Goal: Task Accomplishment & Management: Manage account settings

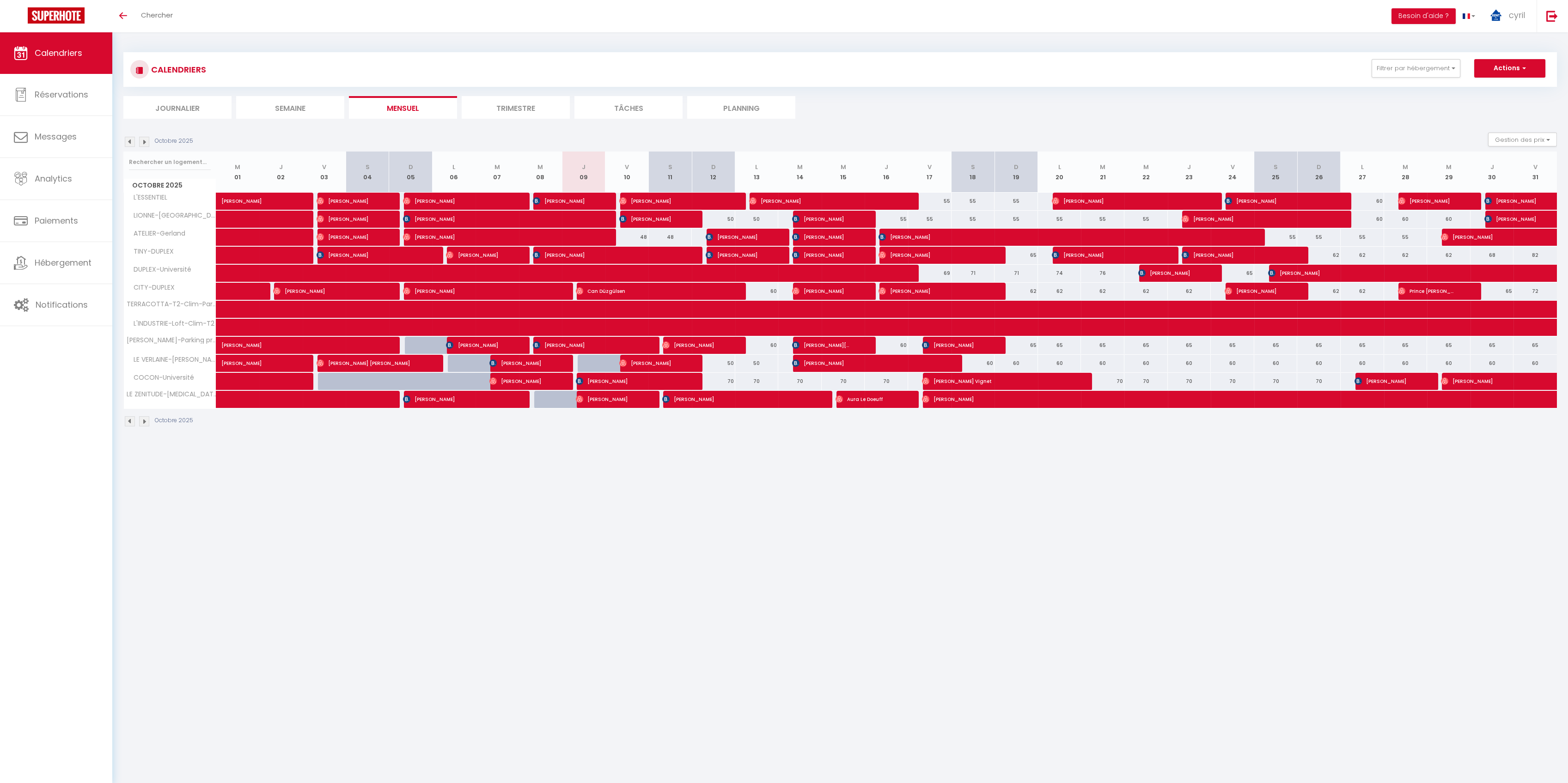
click at [531, 102] on li "Trimestre" at bounding box center [516, 108] width 108 height 23
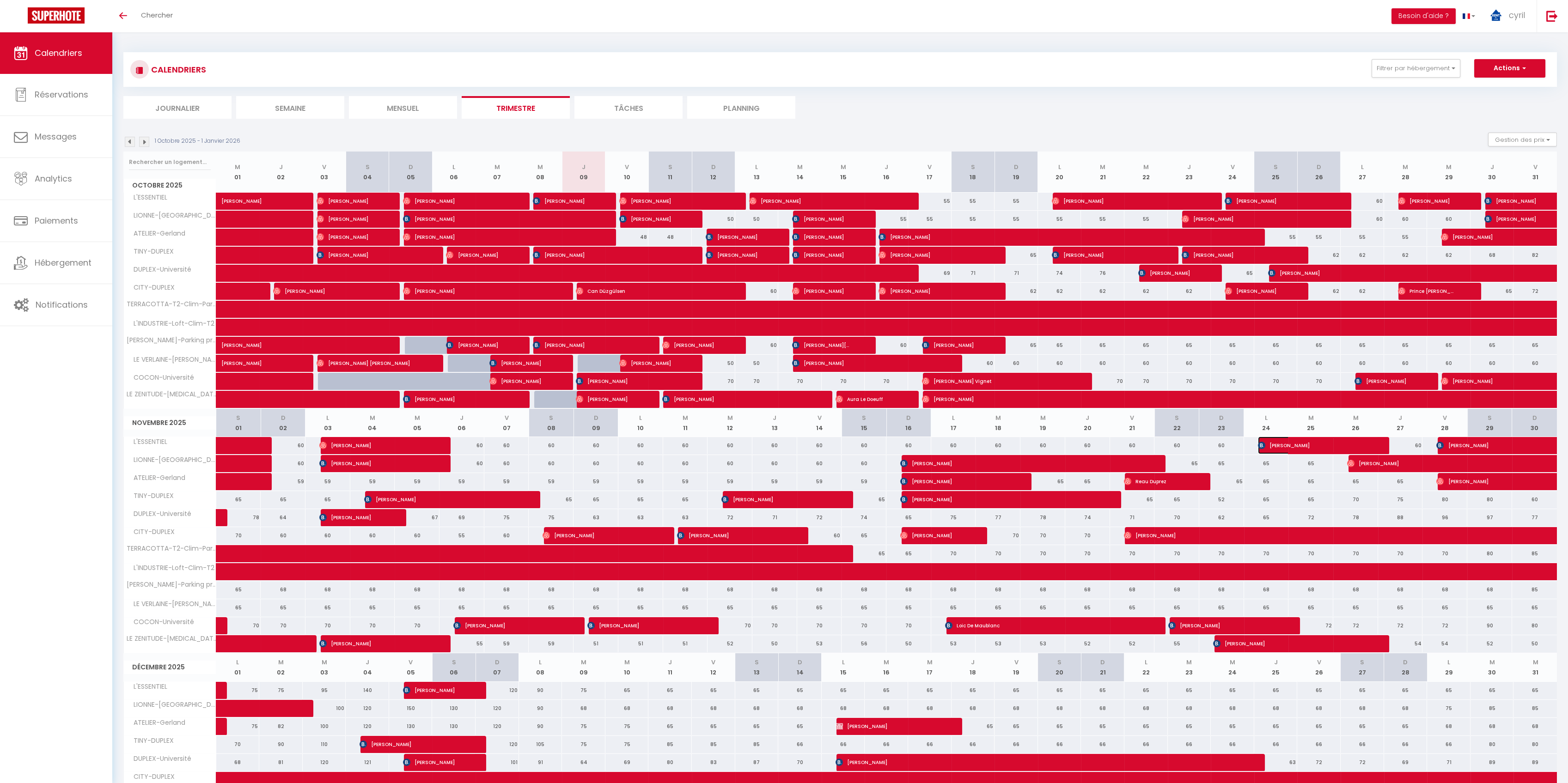
click at [1317, 442] on span "[PERSON_NAME]" at bounding box center [1308, 445] width 101 height 17
select select "KO"
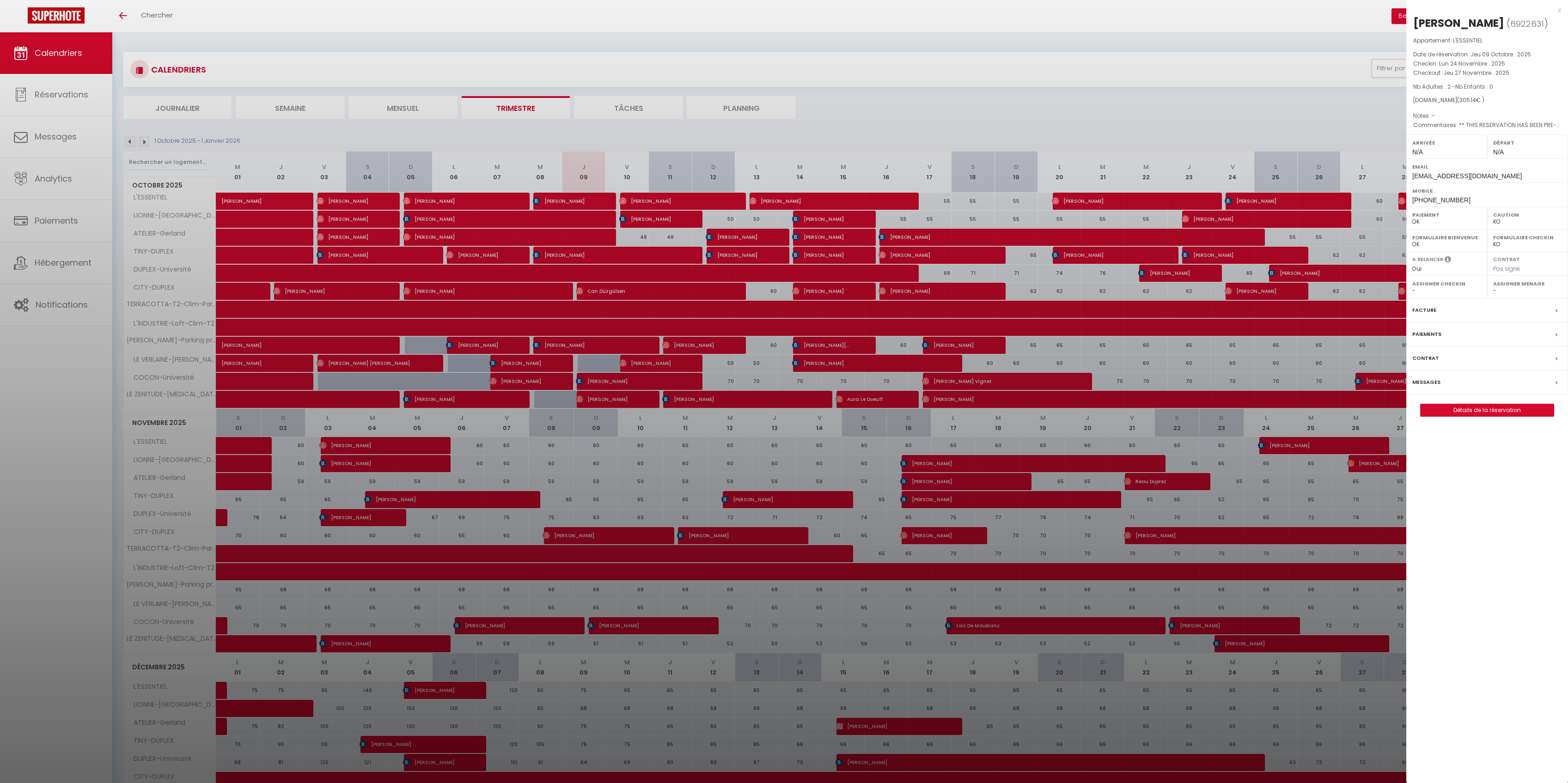
click at [1559, 6] on div "x" at bounding box center [1484, 10] width 155 height 11
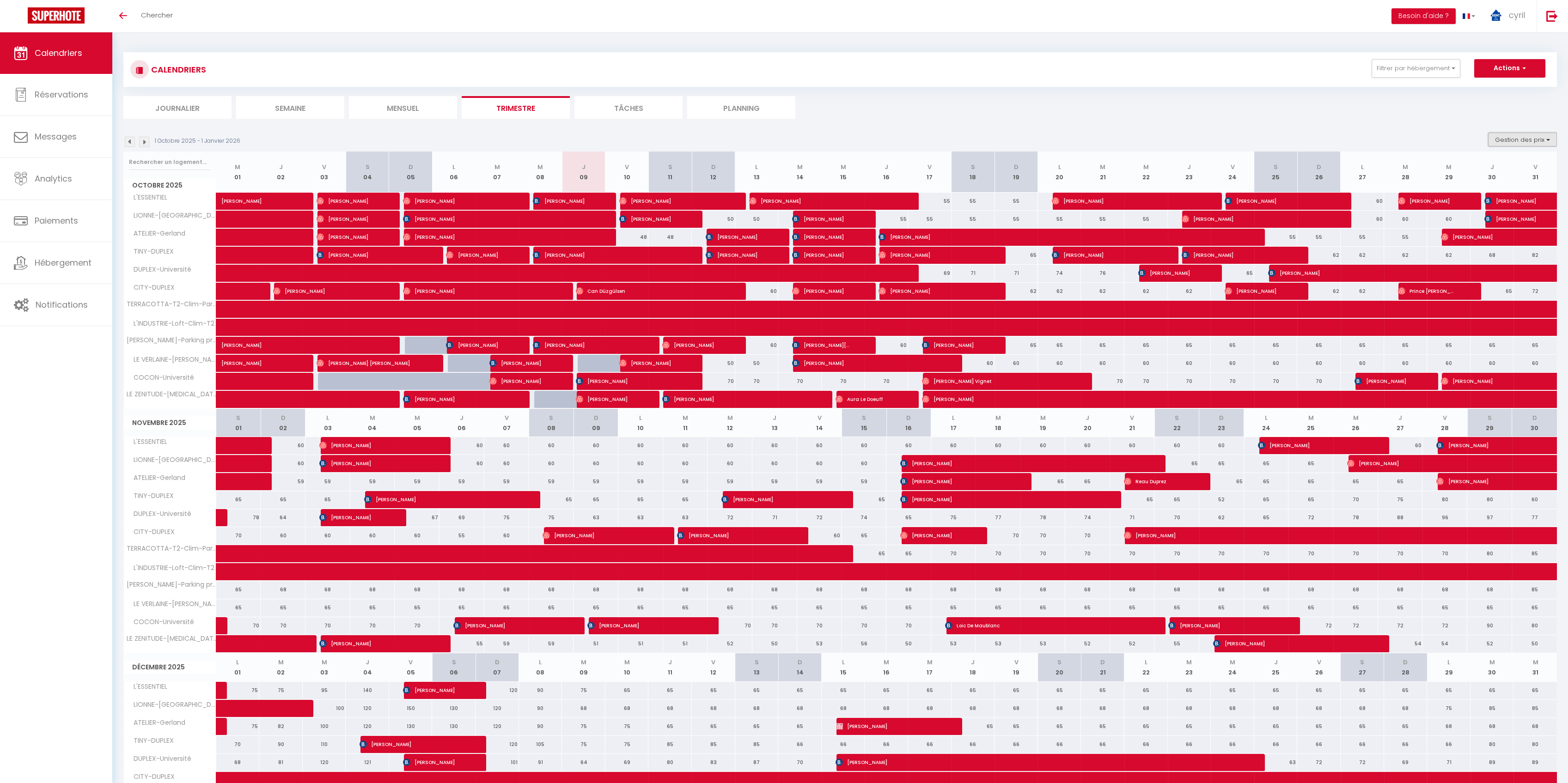
click at [1519, 141] on button "Gestion des prix" at bounding box center [1523, 140] width 69 height 14
click at [1506, 168] on input "Nb Nuits minimum" at bounding box center [1514, 168] width 83 height 9
checkbox input "true"
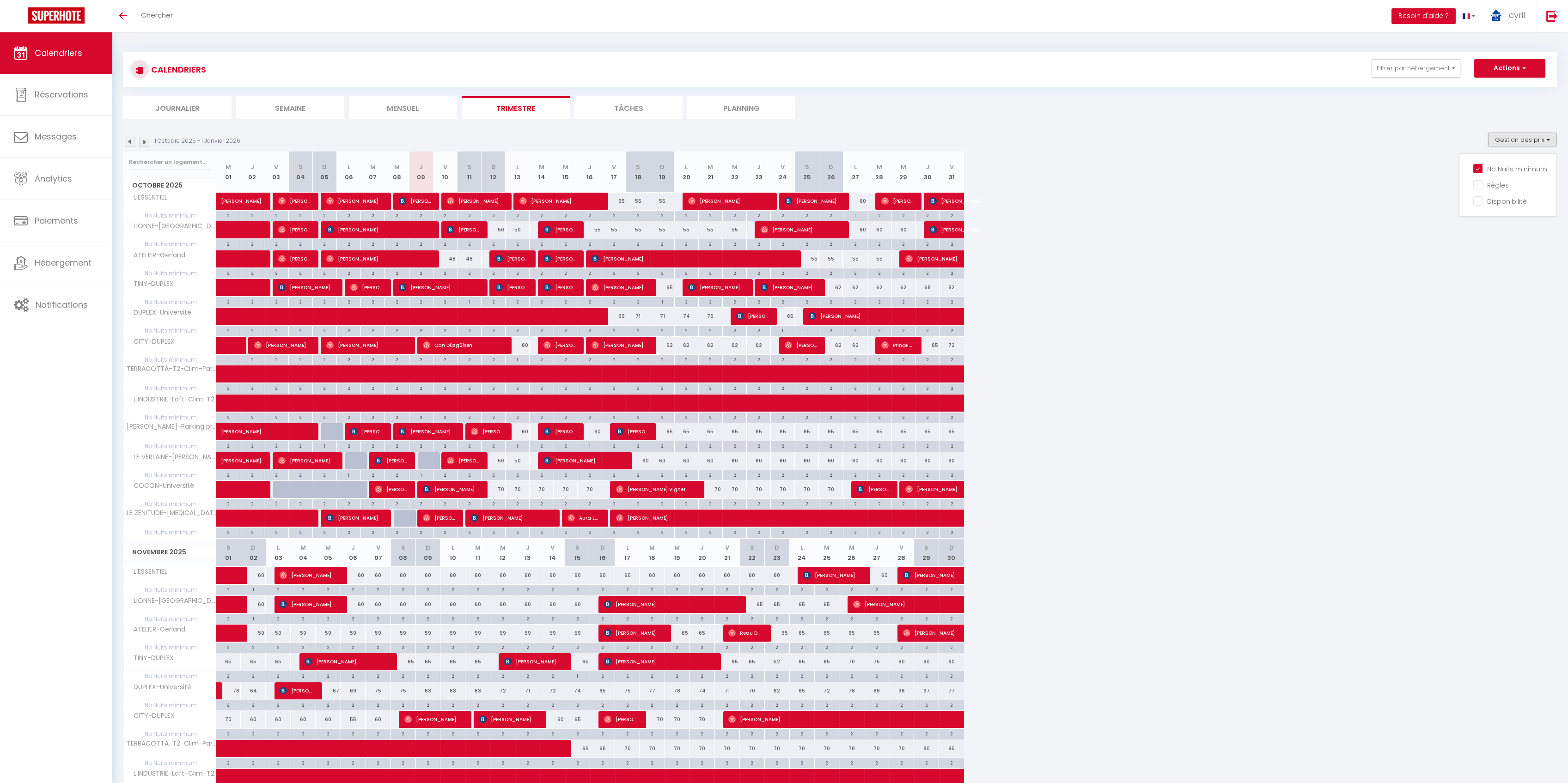
click at [883, 590] on div "2" at bounding box center [876, 589] width 25 height 9
type input "2"
type input "Jeu 27 Novembre 2025"
type input "Ven 28 Novembre 2025"
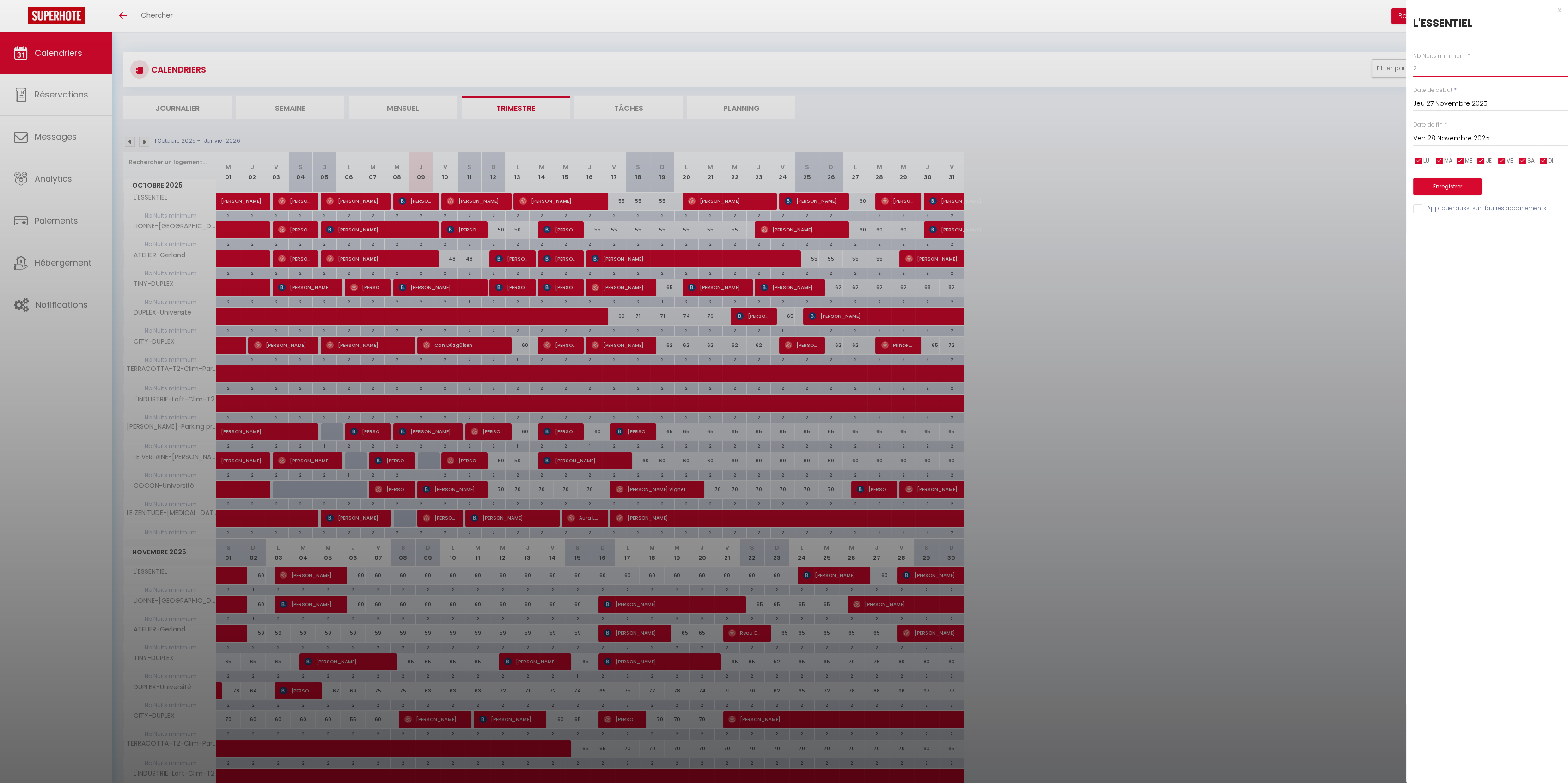
click at [1428, 66] on input "2" at bounding box center [1490, 68] width 155 height 17
type input "1"
click at [1456, 190] on button "Enregistrer" at bounding box center [1447, 186] width 68 height 17
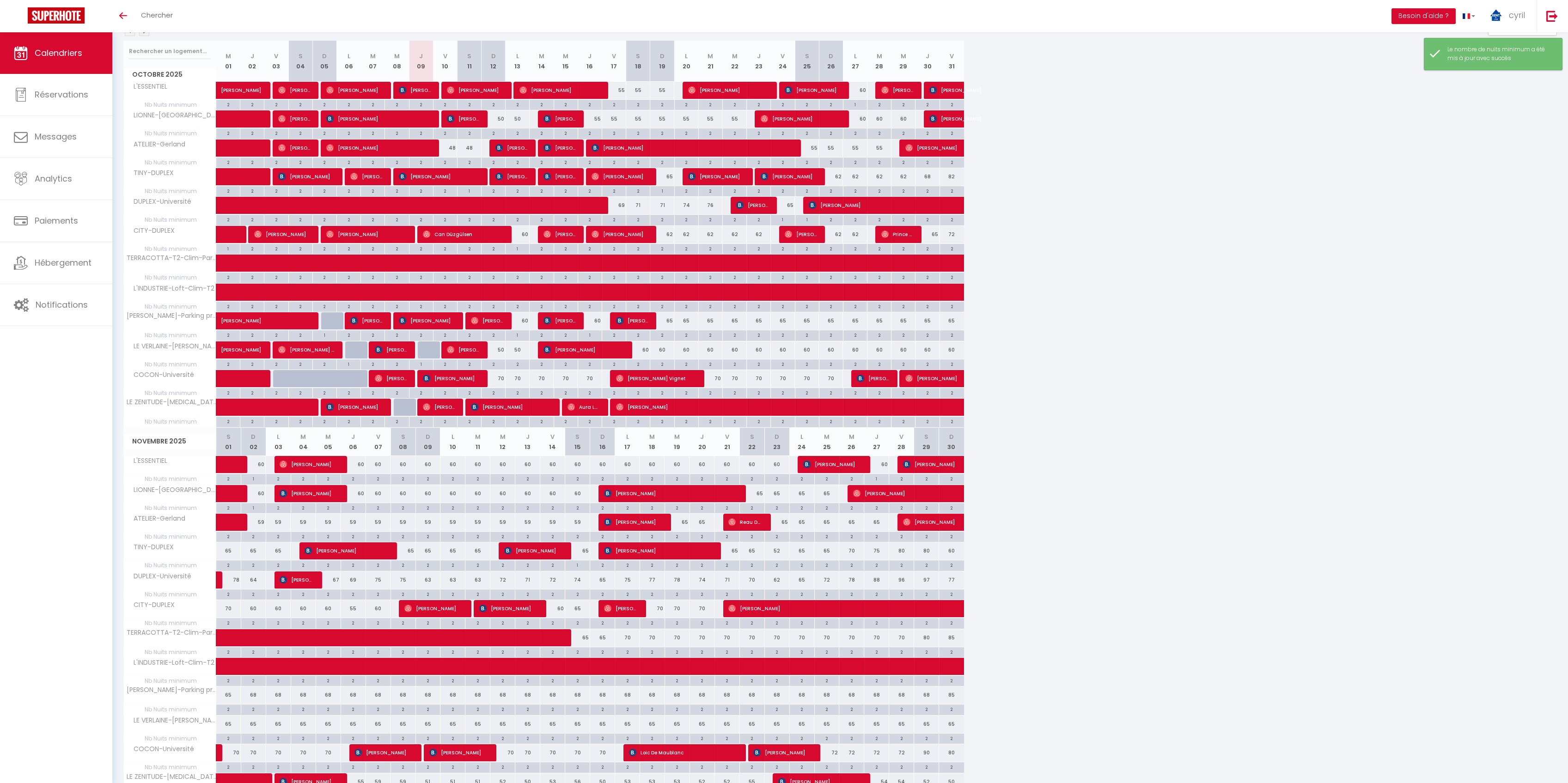
scroll to position [185, 0]
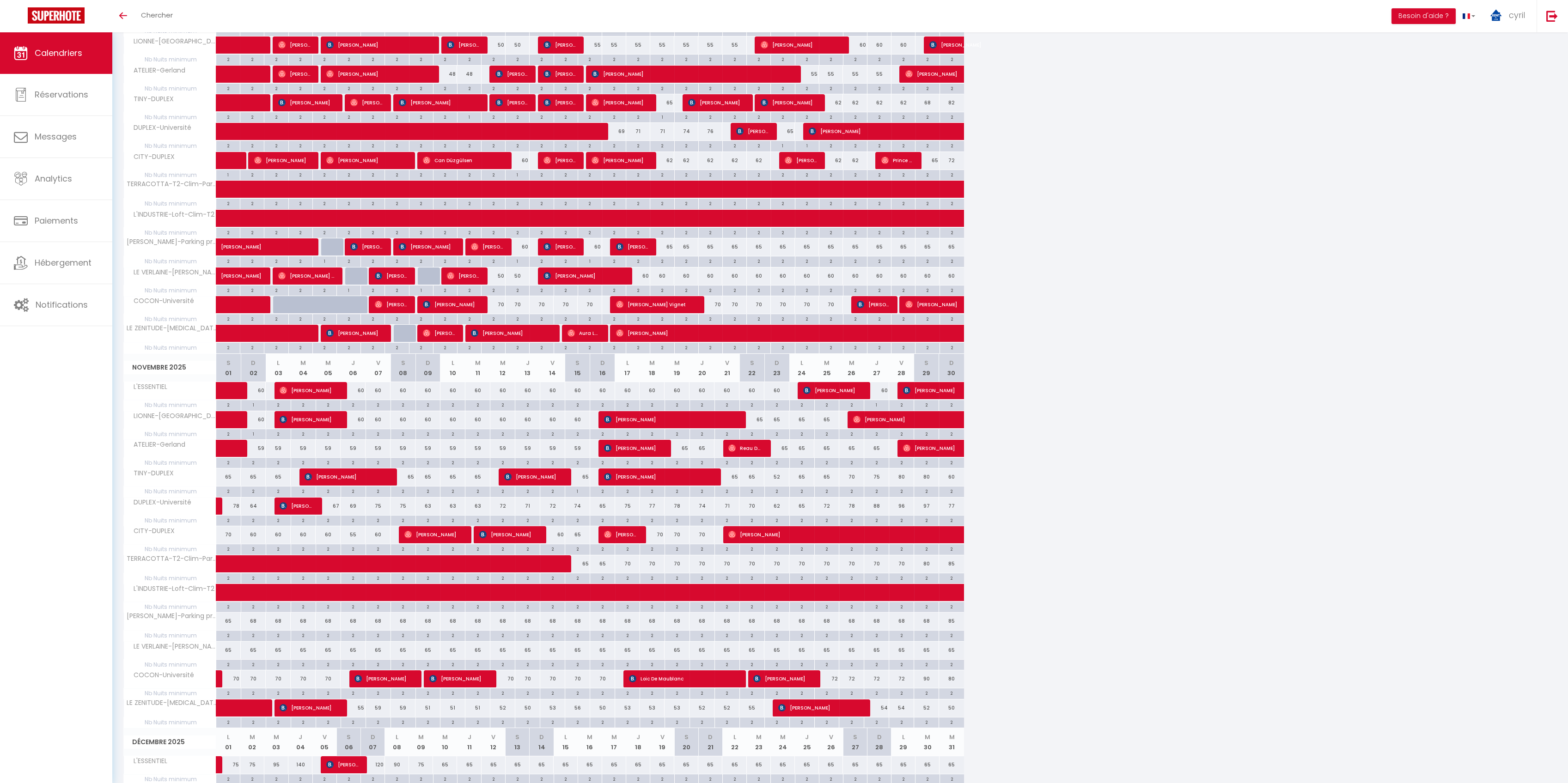
click at [685, 448] on div "65" at bounding box center [677, 449] width 25 height 17
type input "65"
type input "Mer 19 Novembre 2025"
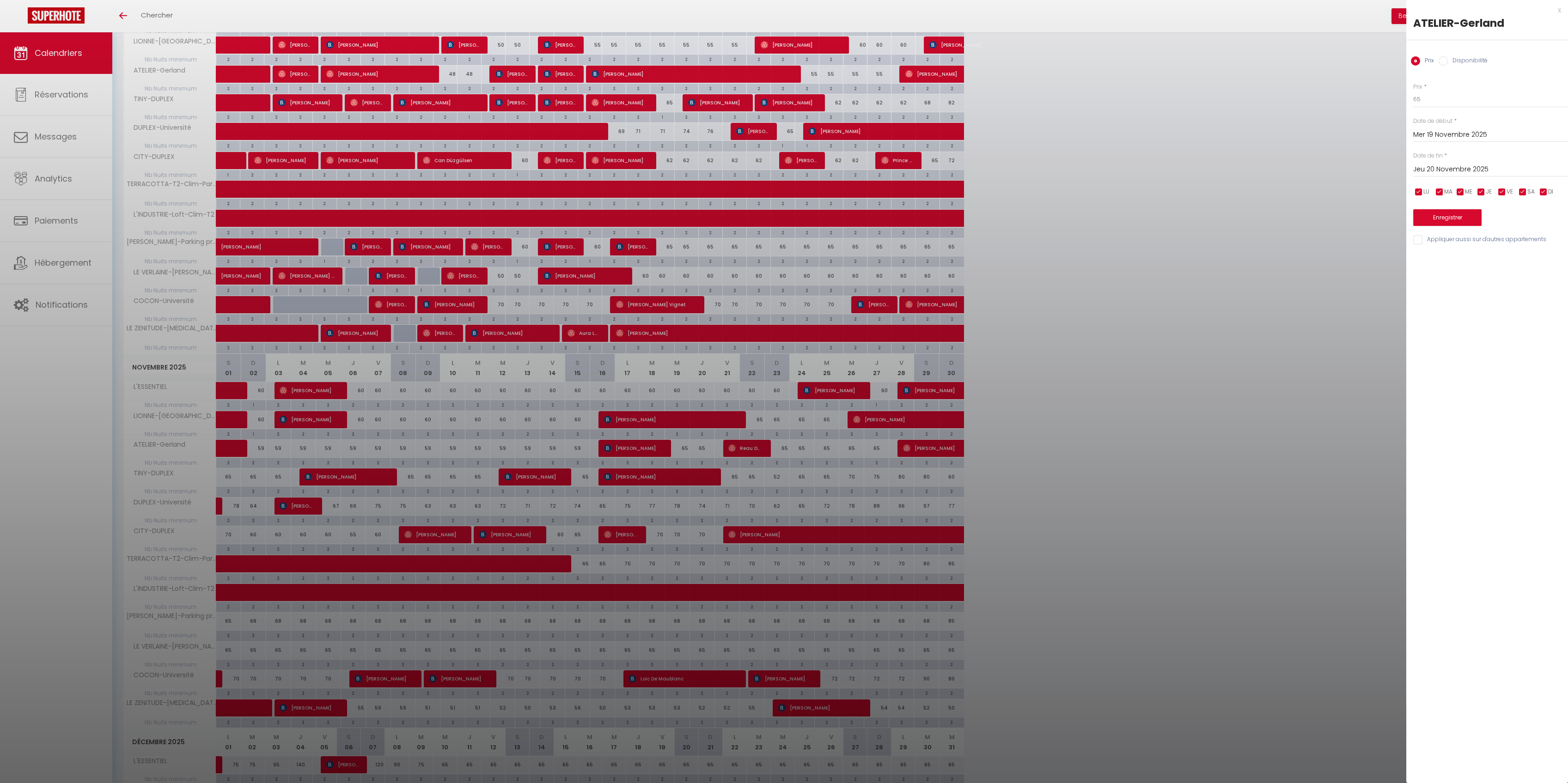
click at [1481, 164] on input "Jeu 20 Novembre 2025" at bounding box center [1490, 169] width 155 height 12
click at [1545, 279] on span "22" at bounding box center [1541, 278] width 20 height 19
type input "[DATE]"
drag, startPoint x: 1438, startPoint y: 98, endPoint x: 1364, endPoint y: 85, distance: 75.1
click at [1361, 95] on body "🟢 Des questions ou besoin d'assistance pour la migration AirBnB? Prenez rdv >>>…" at bounding box center [784, 495] width 1568 height 1293
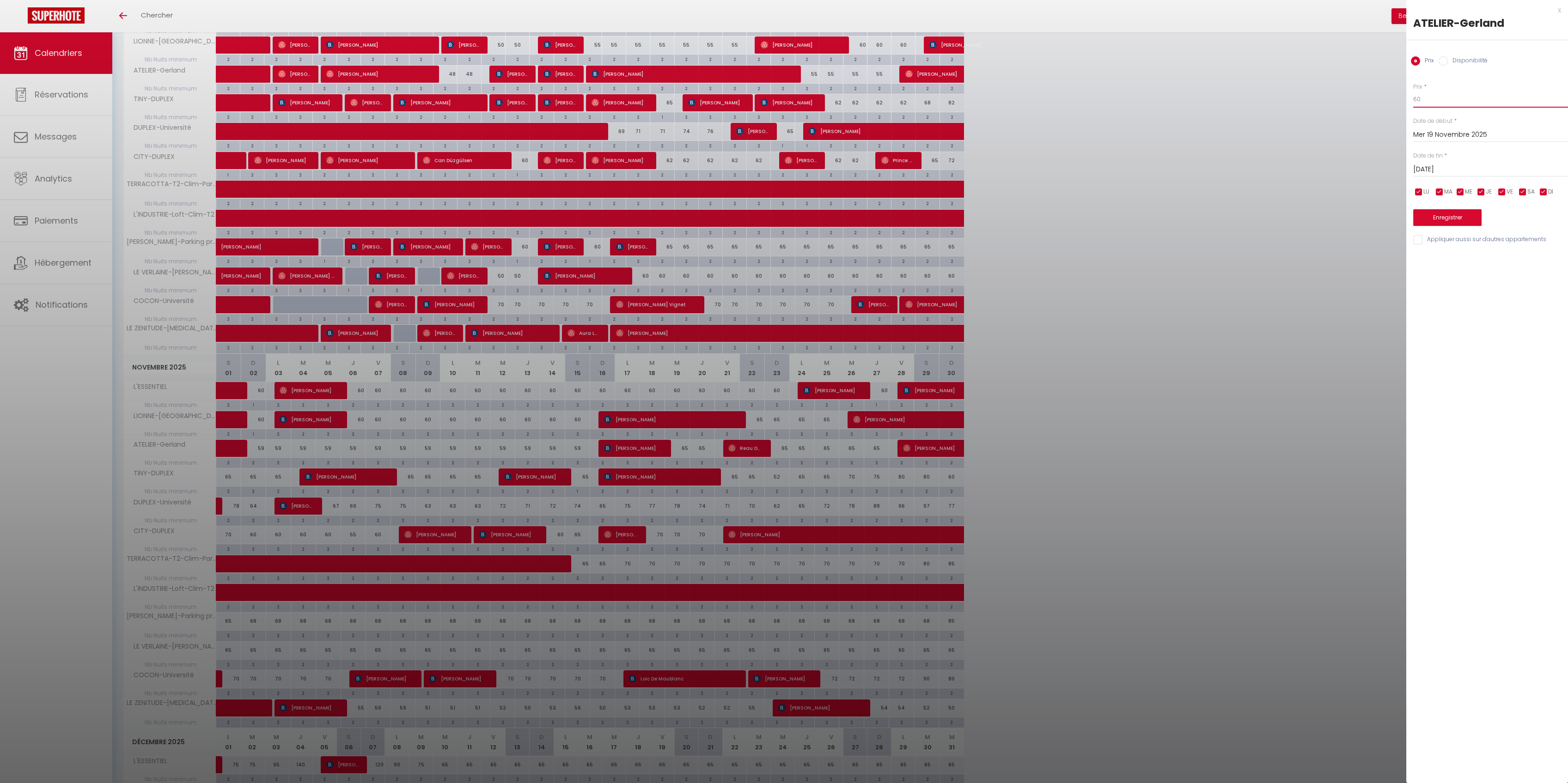
type input "60"
click at [1444, 213] on button "Enregistrer" at bounding box center [1447, 217] width 68 height 17
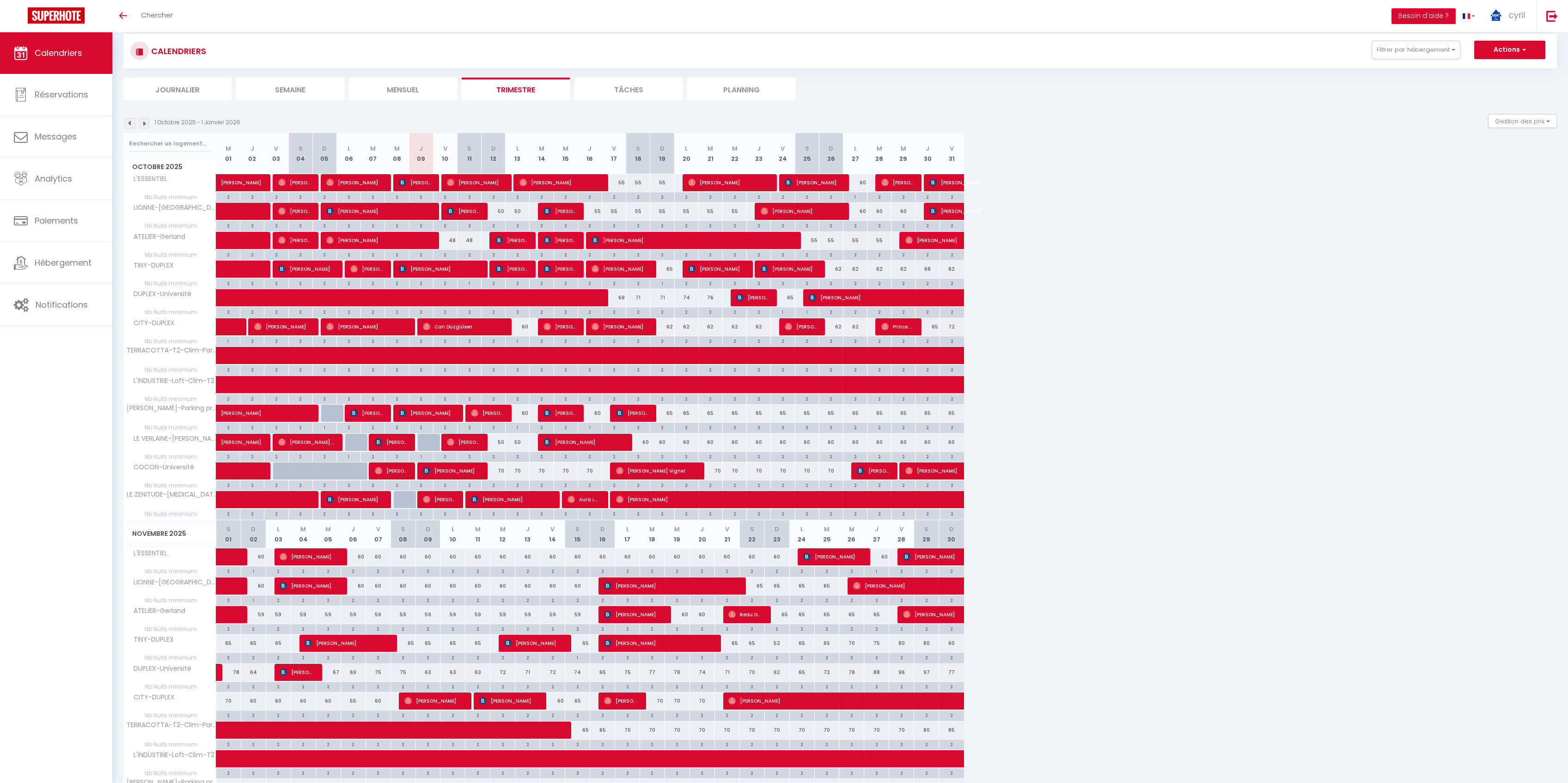
scroll to position [0, 0]
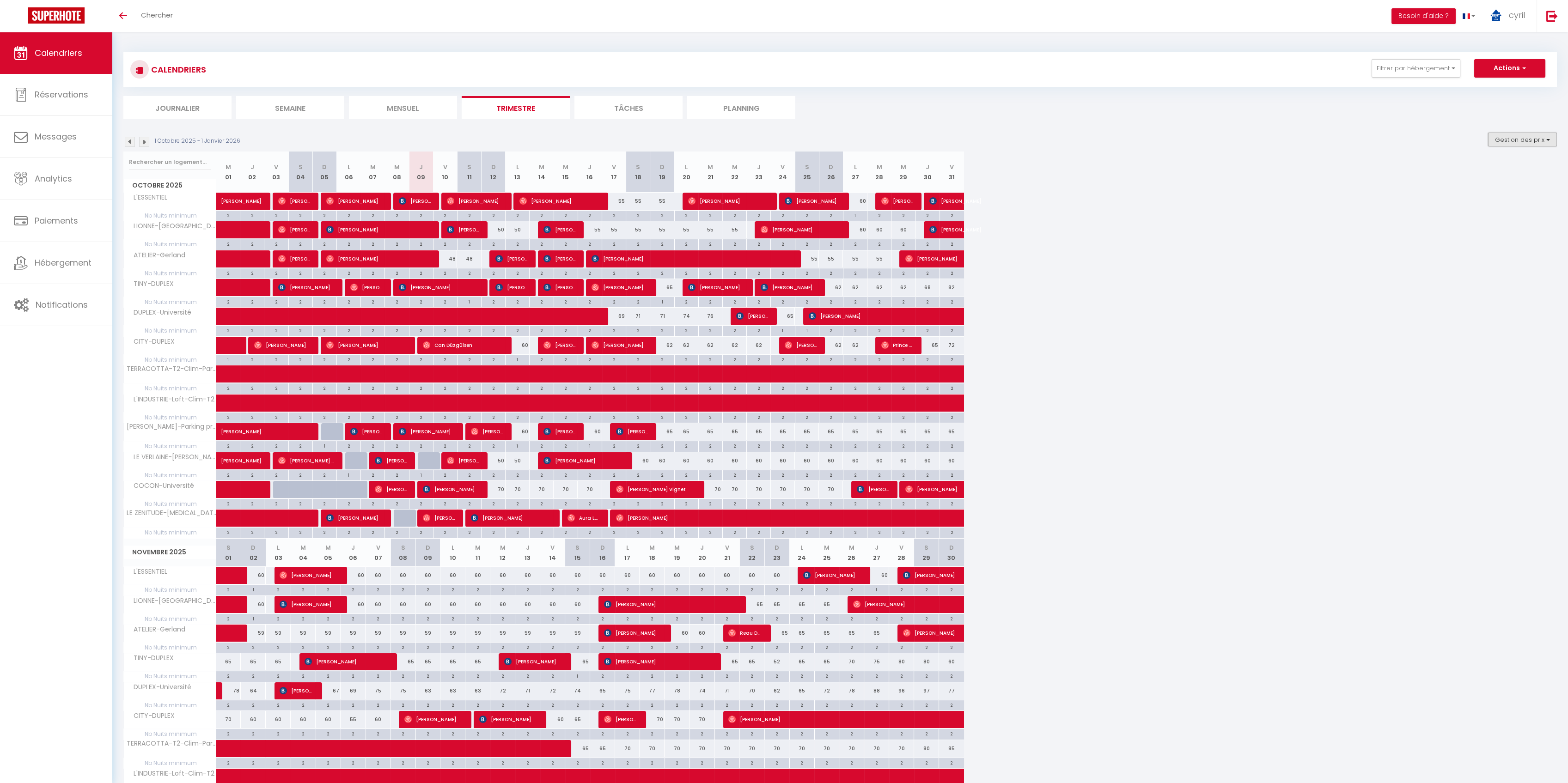
click at [1513, 139] on button "Gestion des prix" at bounding box center [1523, 140] width 69 height 14
click at [1502, 166] on input "Nb Nuits minimum" at bounding box center [1514, 168] width 83 height 9
checkbox input "false"
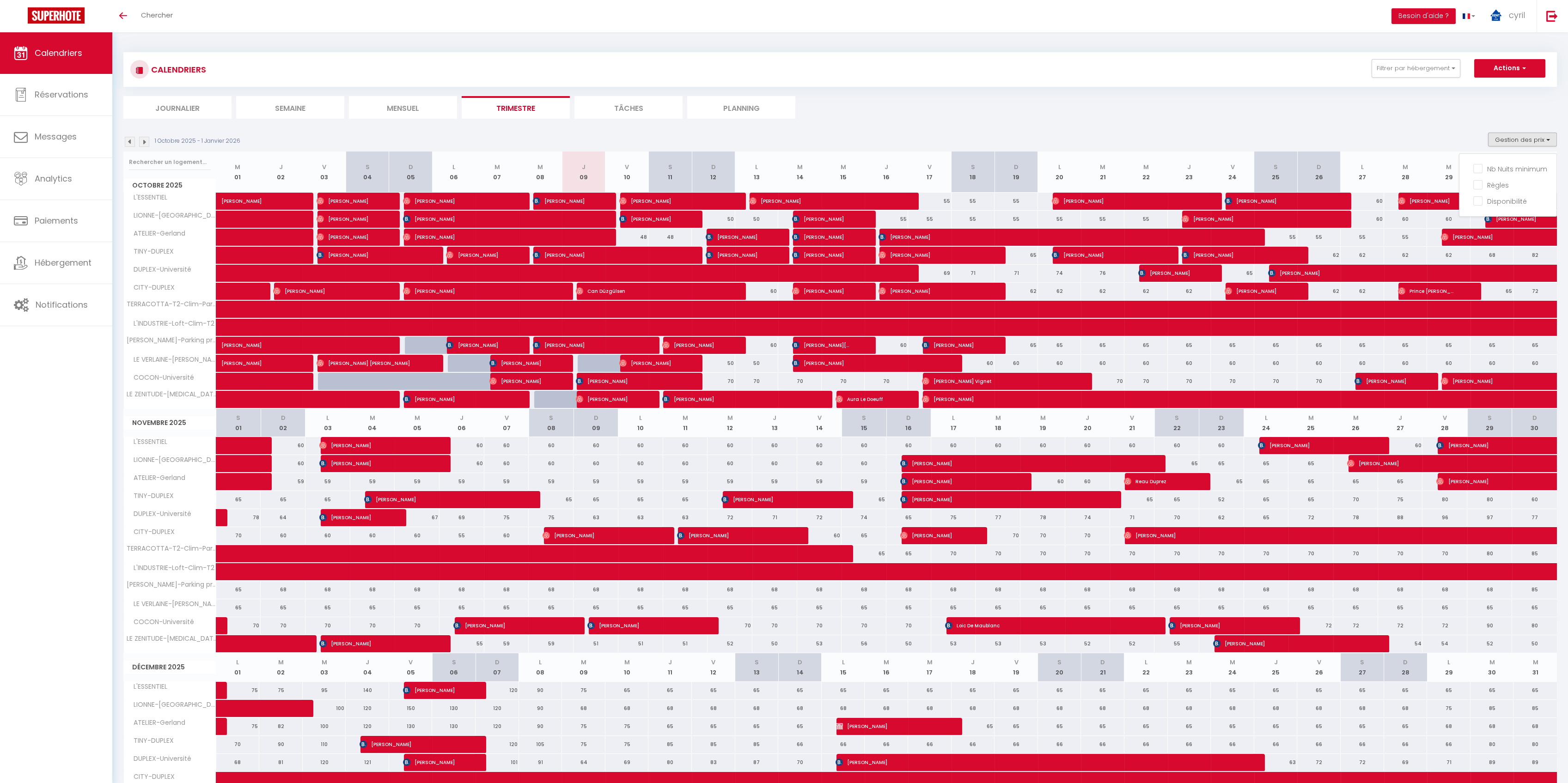
click at [724, 383] on div "70" at bounding box center [713, 382] width 43 height 17
type input "70"
type input "Dim 12 Octobre 2025"
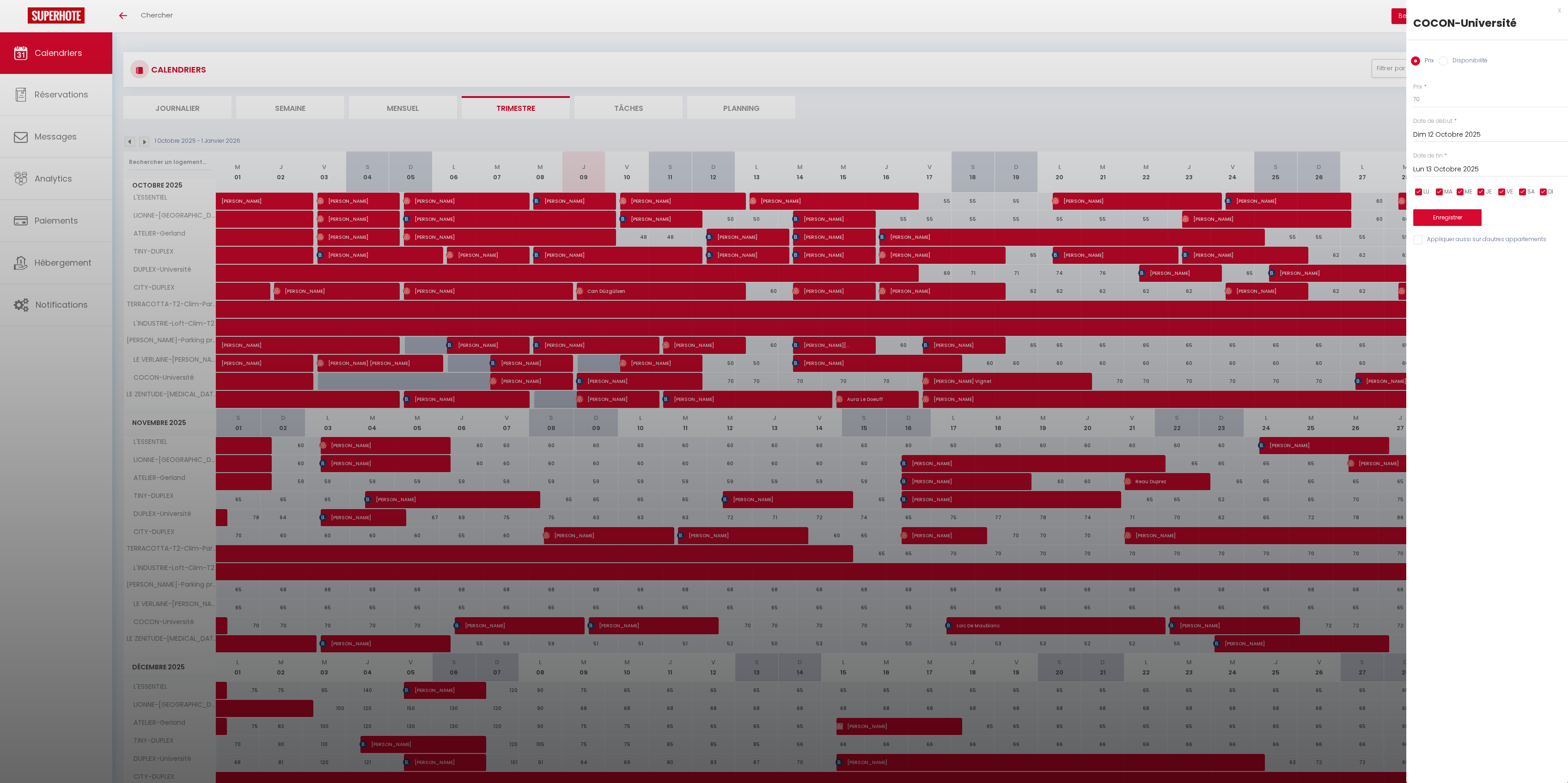
click at [1464, 165] on input "Lun 13 Octobre 2025" at bounding box center [1490, 169] width 155 height 12
click at [1426, 281] on span "19" at bounding box center [1424, 278] width 20 height 19
type input "Dim 19 Octobre 2025"
click at [1399, 94] on body "🟢 Des questions ou besoin d'assistance pour la migration AirBnB? Prenez rdv >>>…" at bounding box center [784, 485] width 1568 height 905
type input "65"
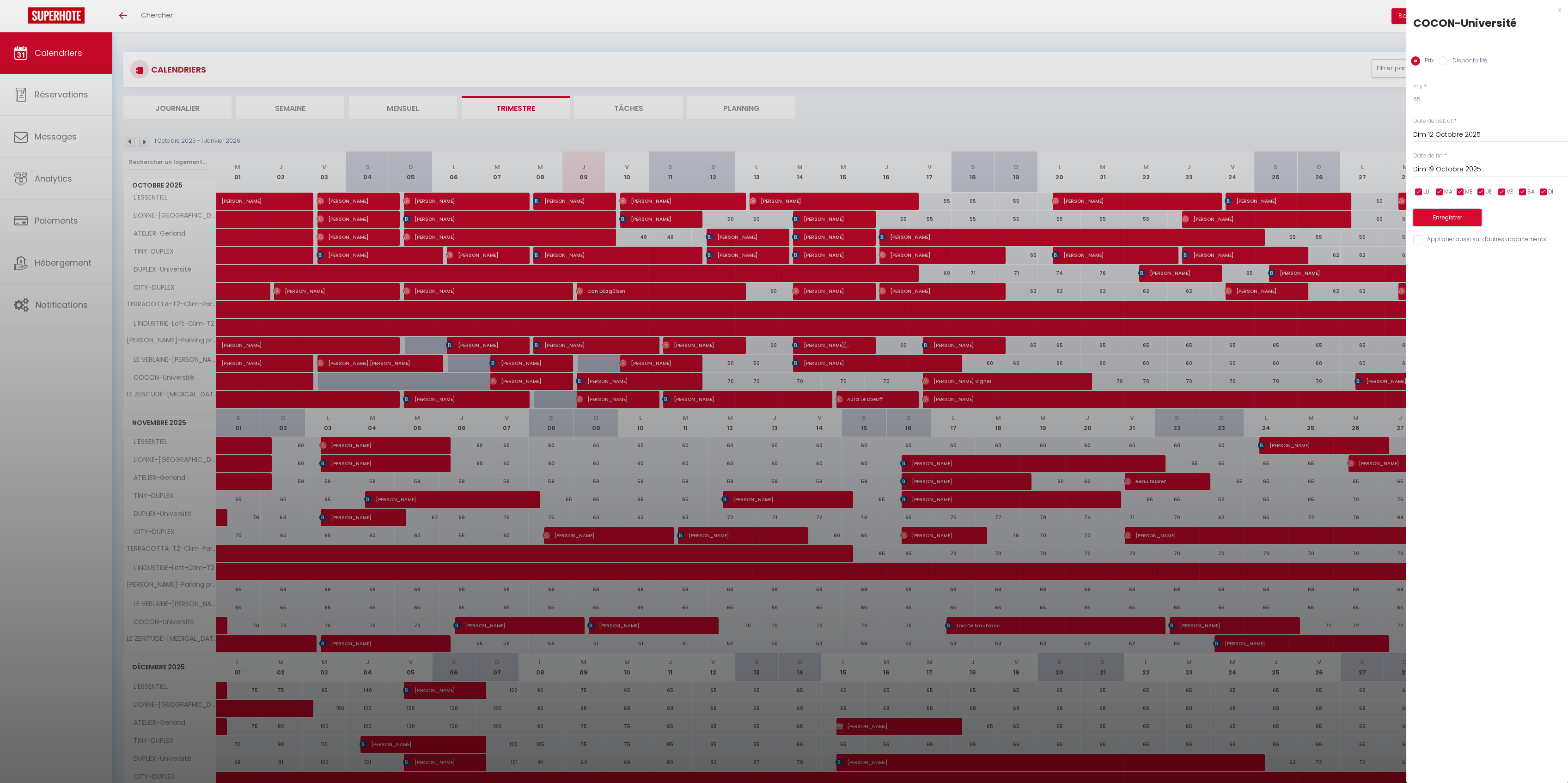
click at [1446, 211] on button "Enregistrer" at bounding box center [1447, 217] width 68 height 17
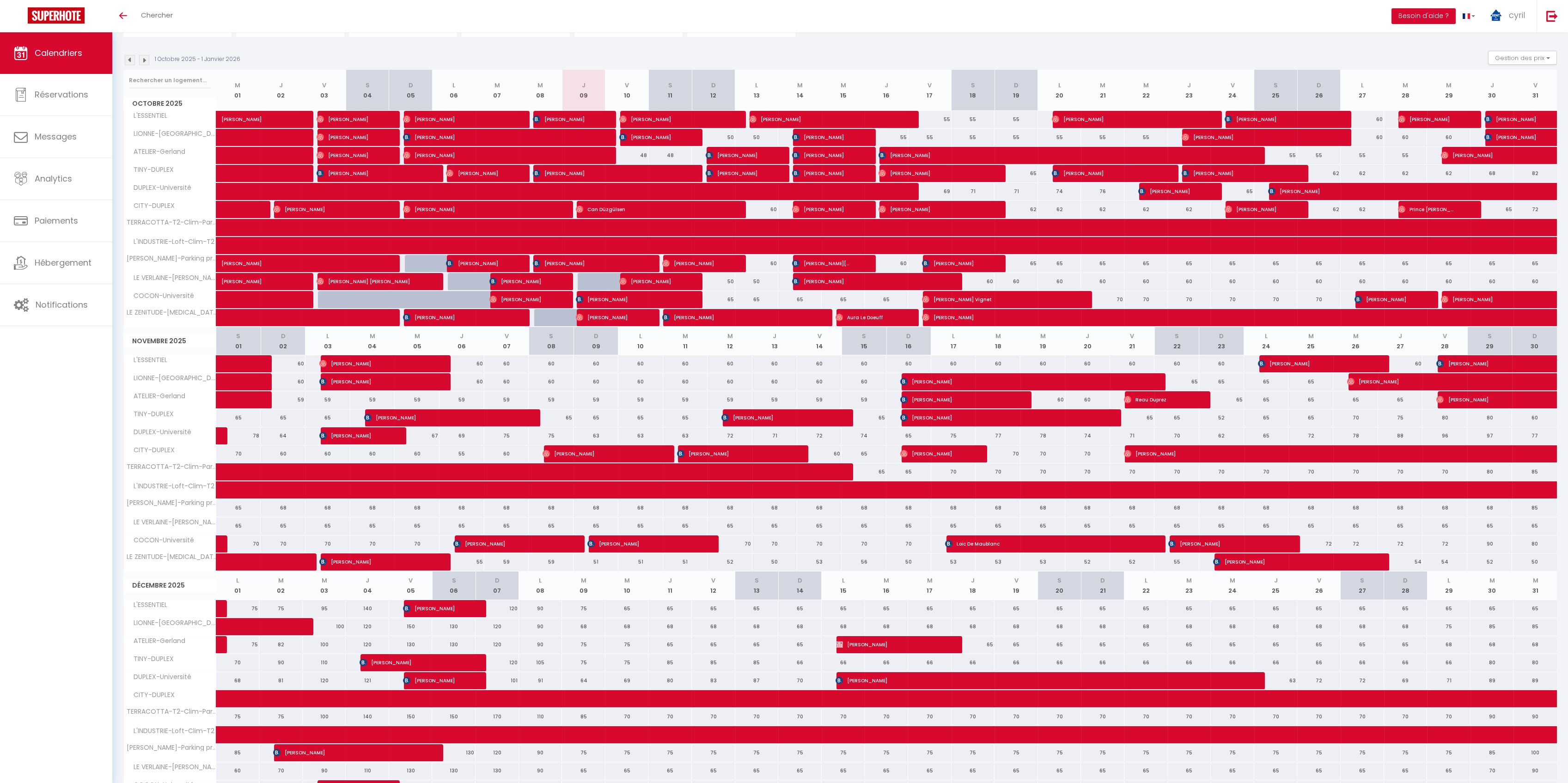
scroll to position [151, 0]
